Goal: Task Accomplishment & Management: Manage account settings

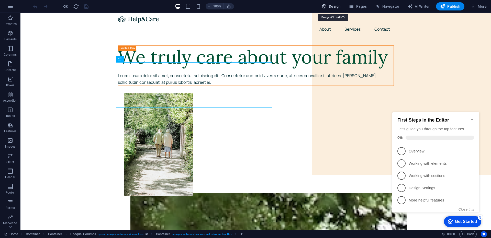
click at [326, 4] on icon "button" at bounding box center [324, 6] width 5 height 5
select select "px"
select select "400"
select select "px"
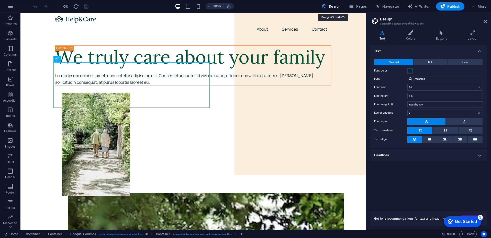
click at [326, 4] on icon "button" at bounding box center [324, 6] width 5 height 5
click at [486, 20] on icon at bounding box center [485, 21] width 3 height 4
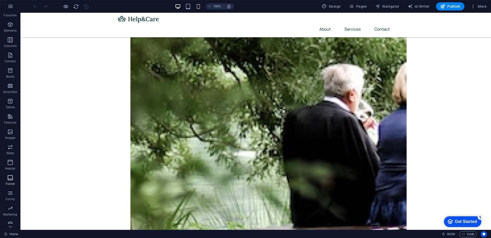
scroll to position [13, 0]
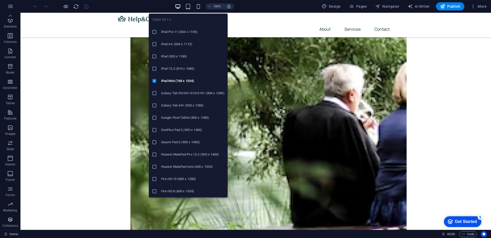
click at [185, 8] on div "100%" at bounding box center [204, 6] width 59 height 8
click at [191, 8] on icon "button" at bounding box center [188, 7] width 6 height 6
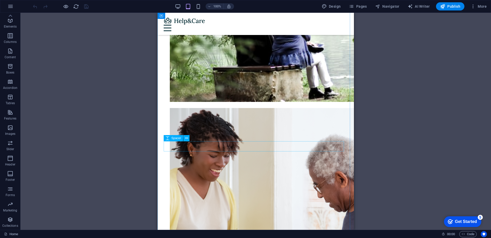
scroll to position [0, 0]
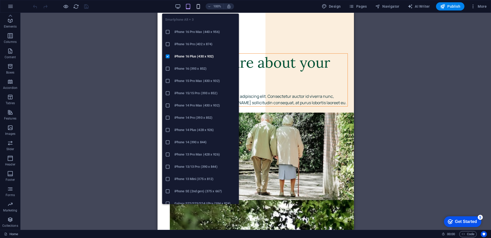
click at [198, 5] on icon "button" at bounding box center [198, 7] width 6 height 6
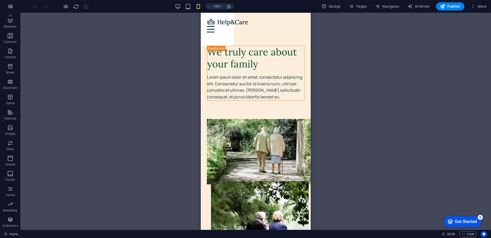
click at [10, 5] on icon "button" at bounding box center [10, 6] width 6 height 6
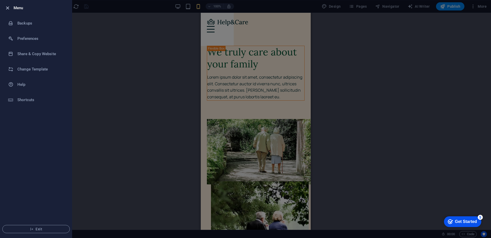
click at [9, 8] on icon "button" at bounding box center [8, 8] width 6 height 6
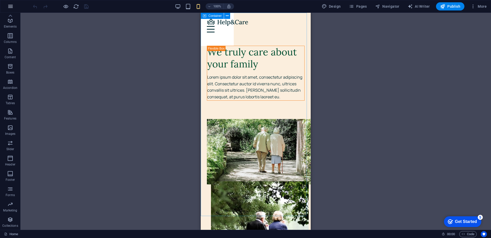
click at [11, 6] on icon "button" at bounding box center [10, 6] width 6 height 6
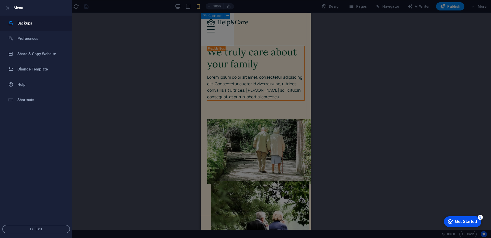
click at [28, 25] on h6 "Backups" at bounding box center [40, 23] width 47 height 6
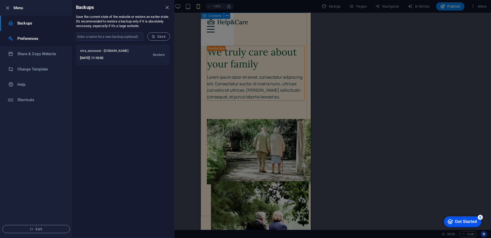
click at [34, 37] on h6 "Preferences" at bounding box center [40, 39] width 47 height 6
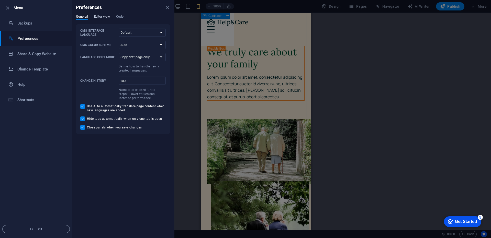
click at [99, 16] on span "Editor view" at bounding box center [102, 17] width 16 height 7
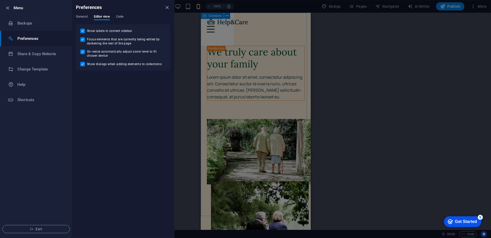
click at [127, 18] on div "General Editor view Code" at bounding box center [123, 20] width 94 height 10
click at [118, 17] on span "Code" at bounding box center [119, 17] width 7 height 7
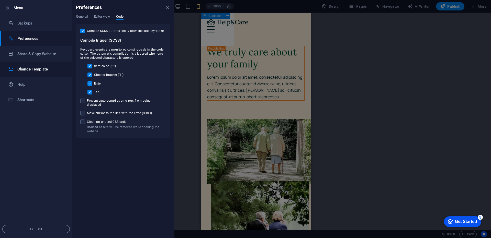
click at [42, 65] on li "Change Template" at bounding box center [36, 69] width 72 height 15
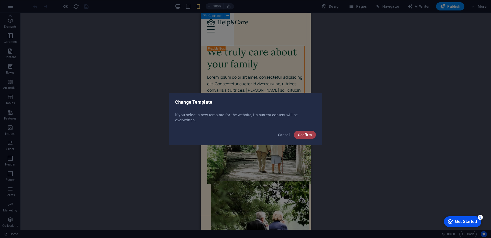
click at [306, 135] on span "Confirm" at bounding box center [305, 135] width 14 height 4
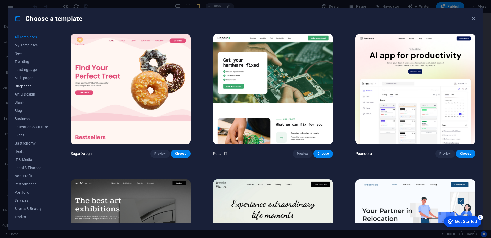
click at [27, 87] on span "Onepager" at bounding box center [32, 86] width 34 height 4
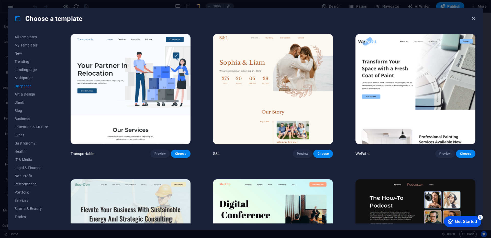
click at [473, 18] on icon "button" at bounding box center [474, 19] width 6 height 6
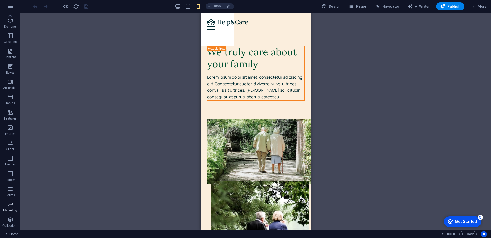
click at [7, 206] on icon "button" at bounding box center [10, 205] width 6 height 6
